Goal: Task Accomplishment & Management: Manage account settings

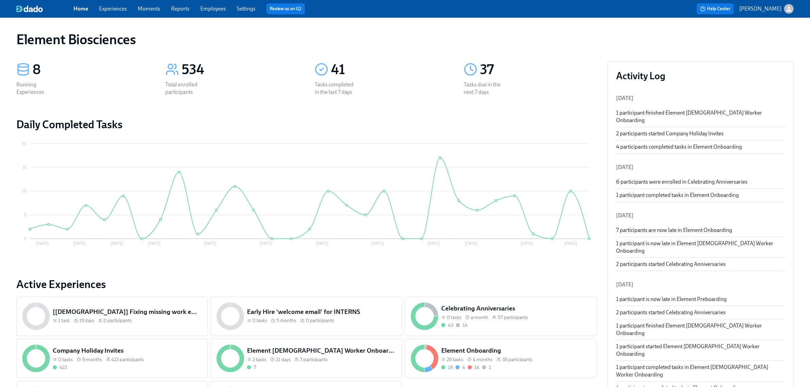
click at [121, 8] on link "Experiences" at bounding box center [113, 8] width 28 height 6
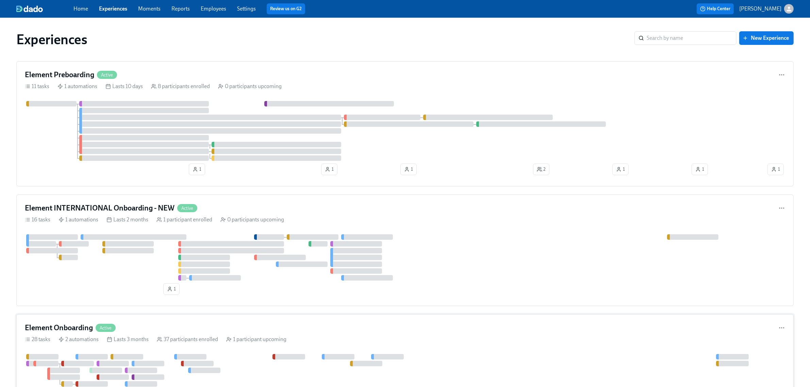
click at [321, 333] on div "Element Onboarding Active" at bounding box center [405, 328] width 760 height 10
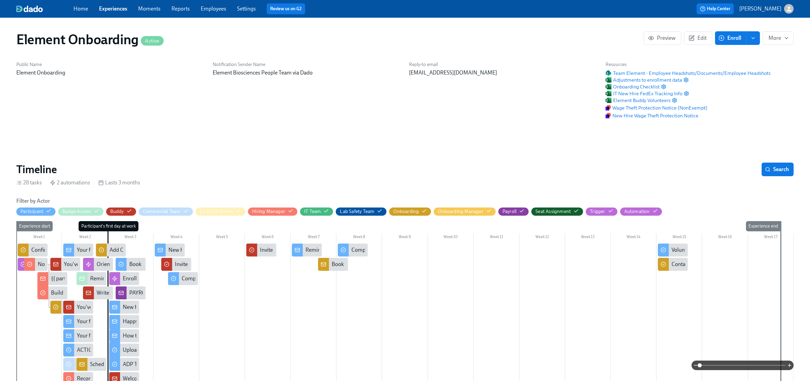
scroll to position [0, 7519]
click at [686, 71] on span "Team Element - Employee Headshots/Documents/Employee Headshots" at bounding box center [687, 73] width 165 height 7
click at [716, 77] on span "Team Element - Employee Headshots/Documents/Employee Headshots" at bounding box center [687, 73] width 165 height 7
click at [119, 5] on link "Experiences" at bounding box center [113, 8] width 28 height 6
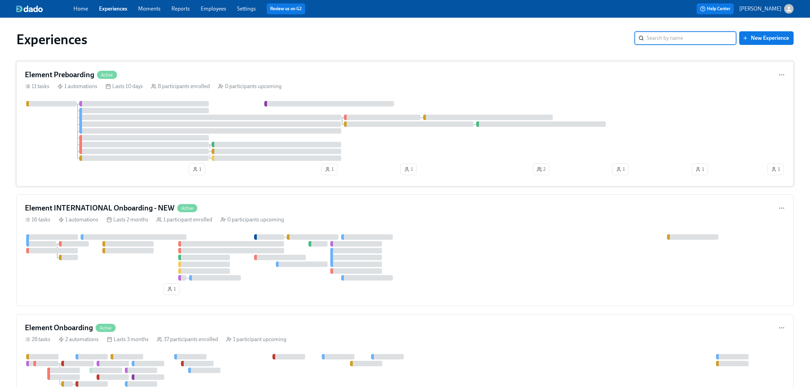
click at [332, 91] on div "Element Preboarding Active 11 tasks 1 automations Lasts 10 days 8 participants …" at bounding box center [404, 123] width 777 height 125
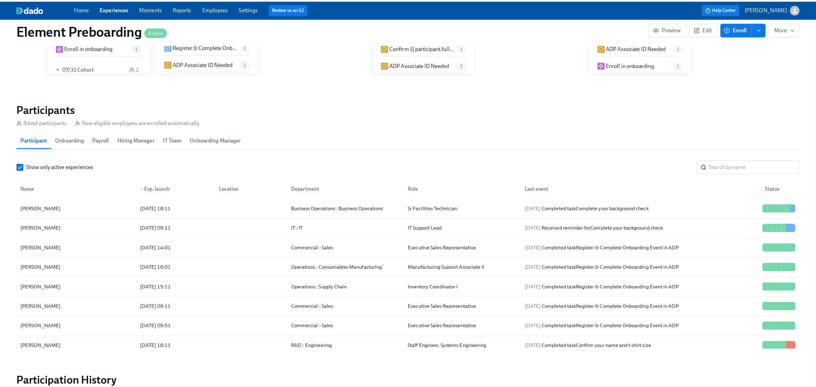
scroll to position [595, 0]
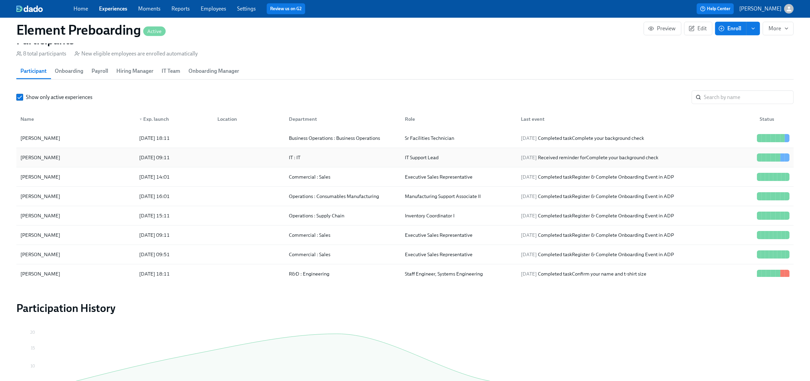
click at [90, 153] on div "Deshawn Houston" at bounding box center [76, 158] width 116 height 14
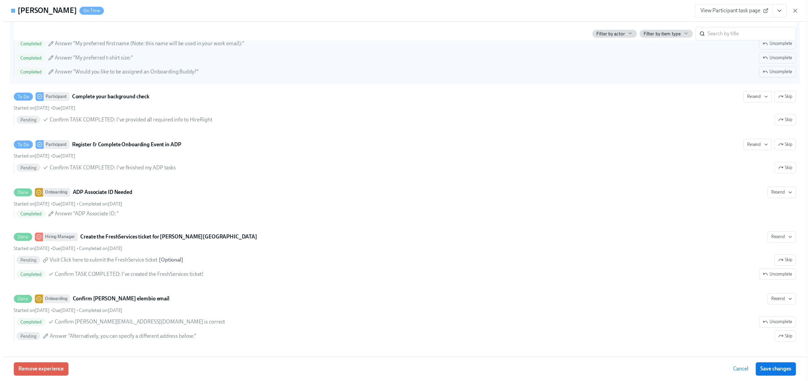
scroll to position [485, 0]
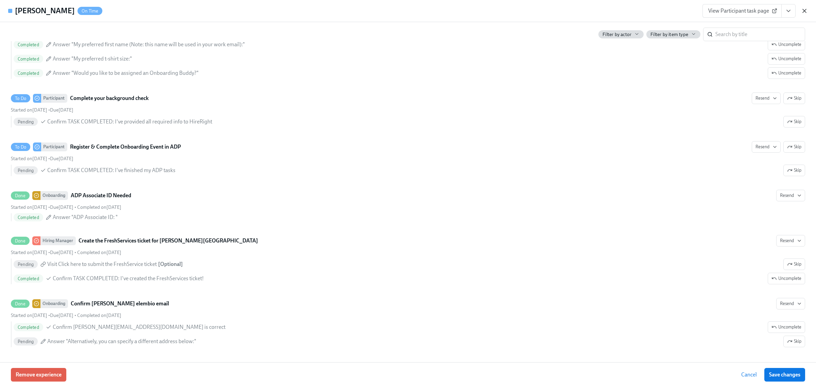
click at [802, 11] on icon "button" at bounding box center [804, 10] width 7 height 7
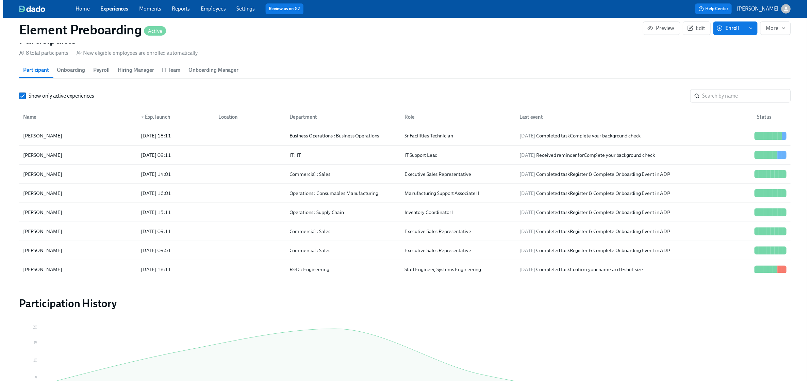
scroll to position [0, 715]
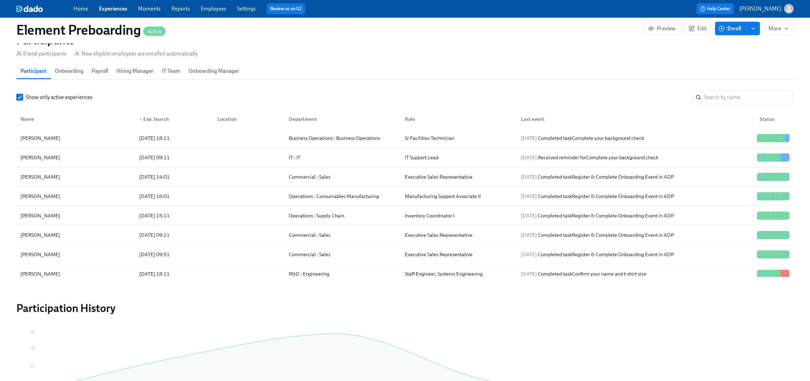
click at [114, 5] on span "Experiences" at bounding box center [113, 8] width 28 height 7
click at [112, 9] on link "Experiences" at bounding box center [113, 8] width 28 height 6
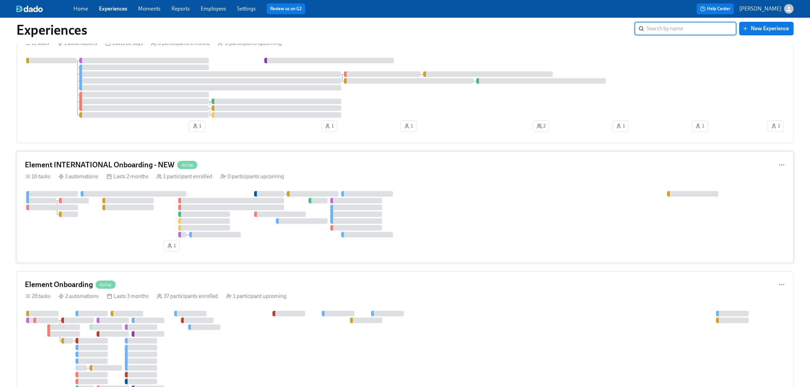
scroll to position [85, 0]
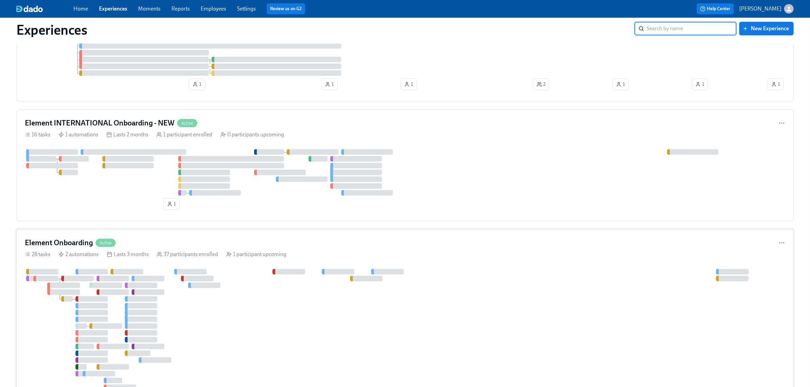
click at [427, 243] on div "Element Onboarding Active" at bounding box center [405, 243] width 760 height 10
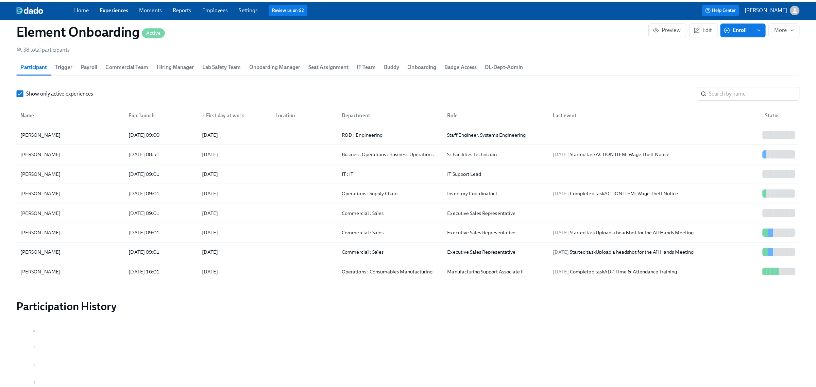
scroll to position [765, 0]
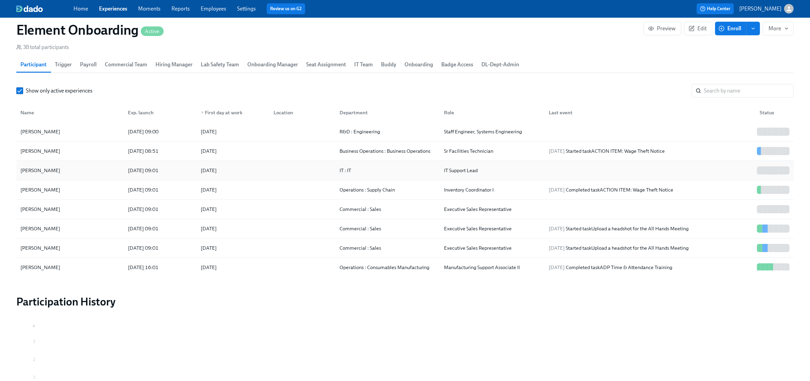
click at [86, 170] on div "Deshawn Houston" at bounding box center [70, 171] width 105 height 14
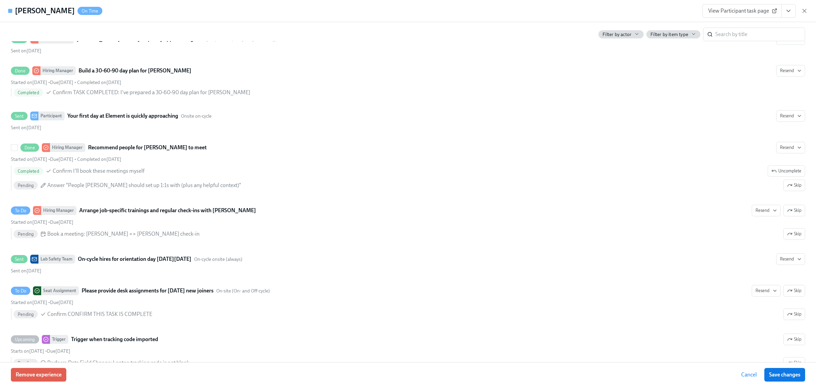
scroll to position [510, 0]
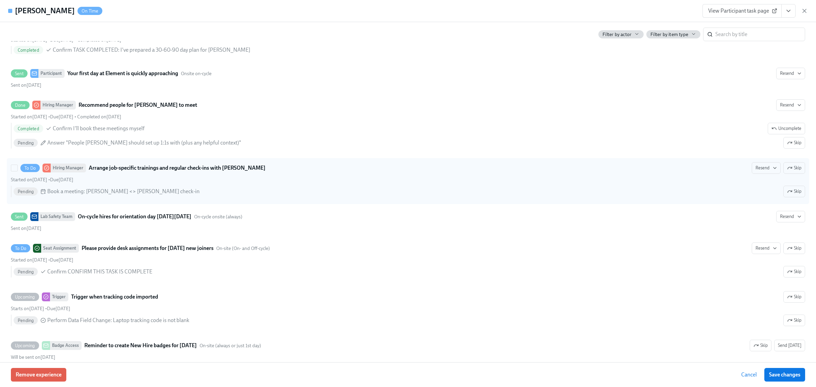
click at [344, 164] on div "To Do Hiring Manager Arrange job-specific trainings and regular check-ins with …" at bounding box center [408, 168] width 794 height 12
click at [17, 165] on input "To Do Hiring Manager Arrange job-specific trainings and regular check-ins with …" at bounding box center [14, 168] width 6 height 6
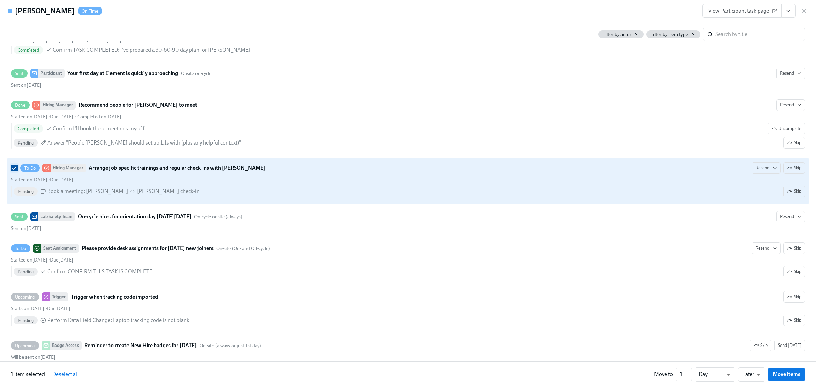
click at [12, 171] on input "To Do Hiring Manager Arrange job-specific trainings and regular check-ins with …" at bounding box center [14, 168] width 6 height 6
checkbox input "false"
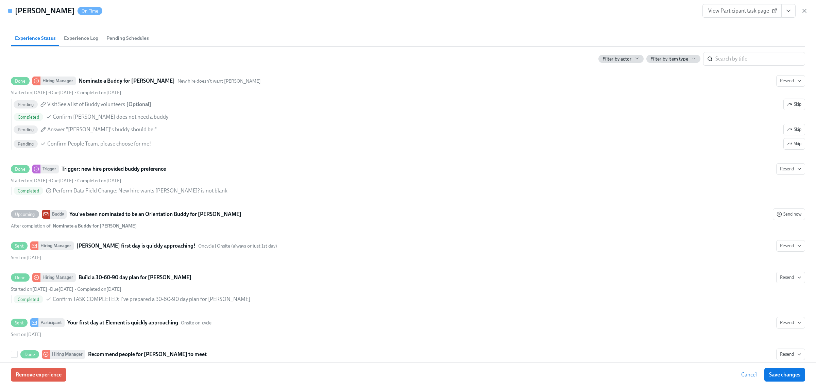
scroll to position [255, 0]
